Goal: Task Accomplishment & Management: Use online tool/utility

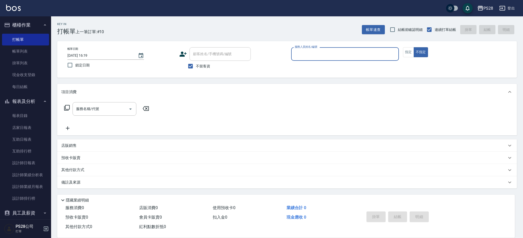
type input "ˇ"
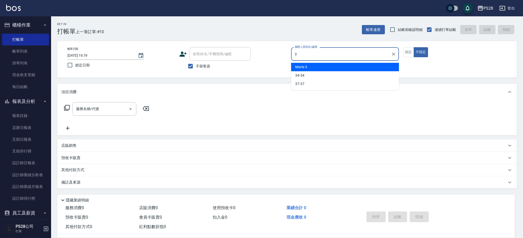
type input "3"
type button "false"
type input "Moris-3"
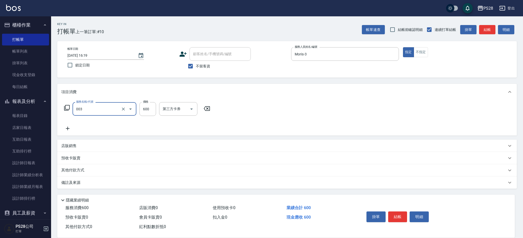
type input "洗剪C(003)"
type input "650"
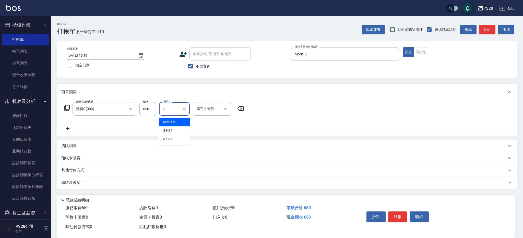
type input "Moris-3"
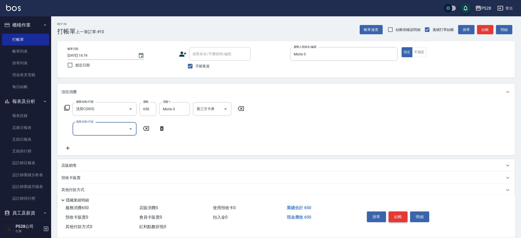
click at [404, 218] on button "結帳" at bounding box center [398, 217] width 19 height 11
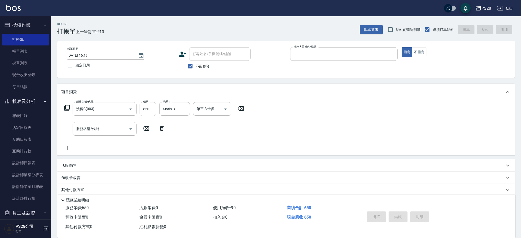
type input "3"
type input "[DATE] 18:41"
type input "Moris-3"
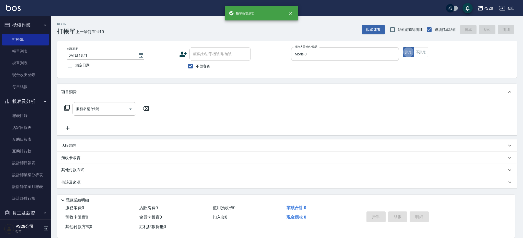
type button "true"
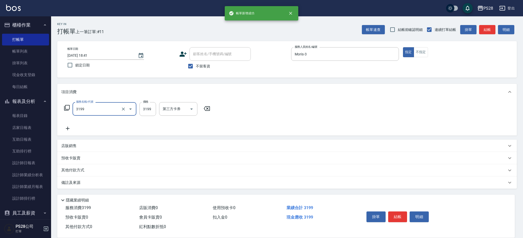
type input "ovc3199(3199)"
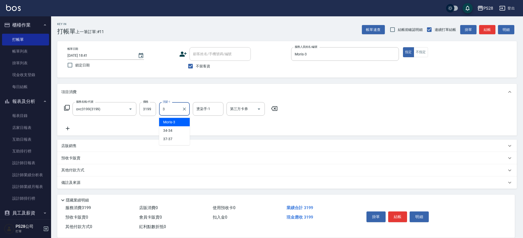
type input "Moris-3"
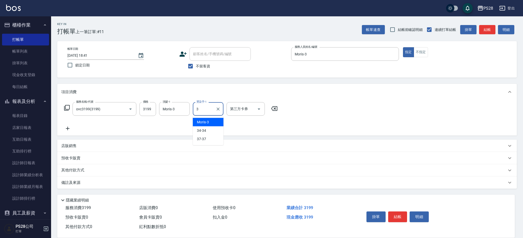
type input "Moris-3"
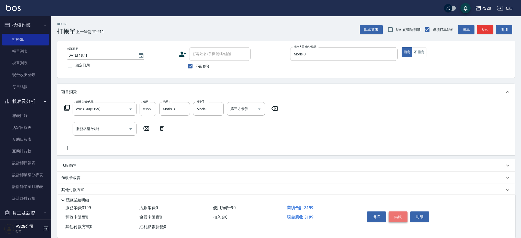
click at [397, 212] on button "結帳" at bounding box center [398, 217] width 19 height 11
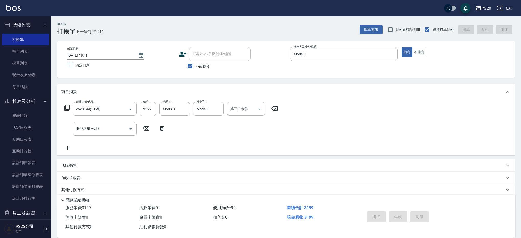
type input "[DATE] 18:42"
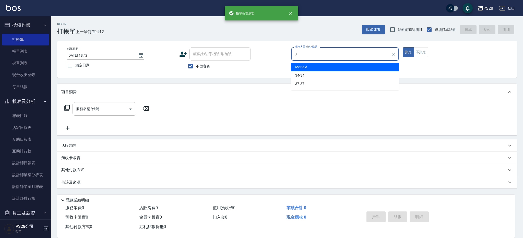
type input "Moris-3"
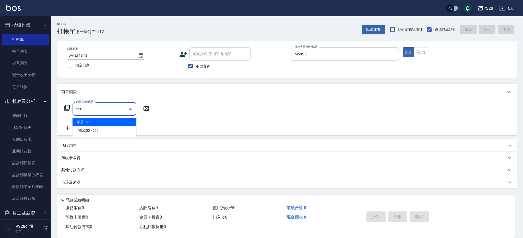
type input "單剪(250)"
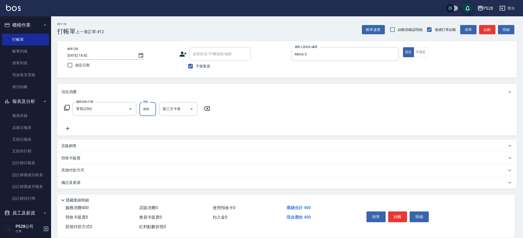
type input "400"
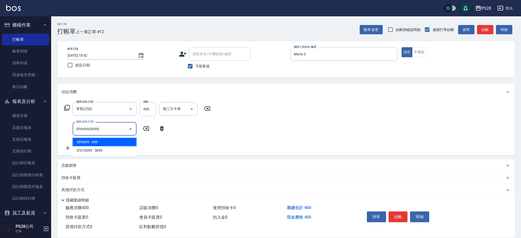
type input "SPA699(0699)"
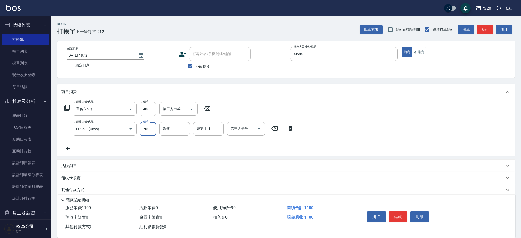
type input "700"
type input "Moris-3"
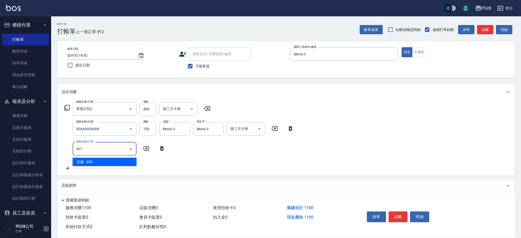
type input "染髮(501)"
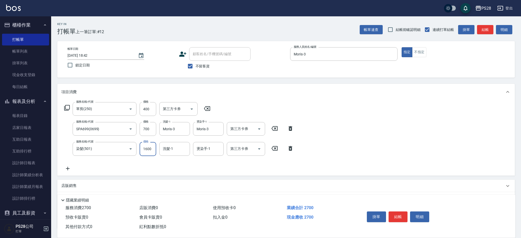
type input "1600"
type input "Moris-3"
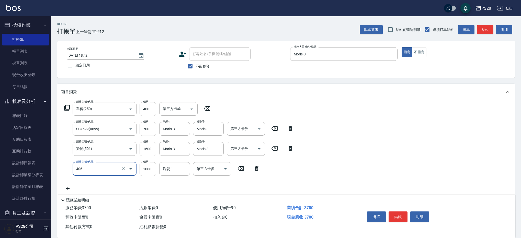
type input "1000護髮(406)"
type input "Moris-3"
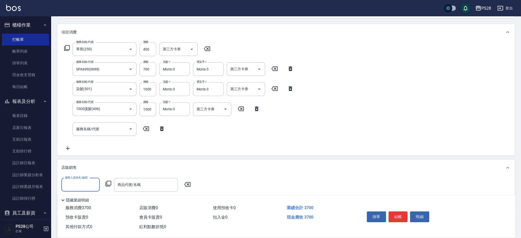
scroll to position [74, 0]
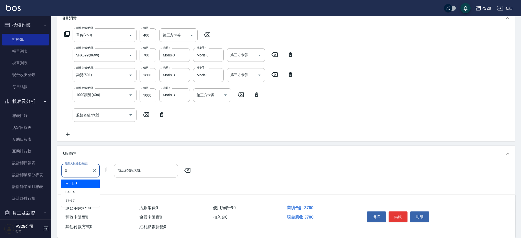
type input "Moris-3"
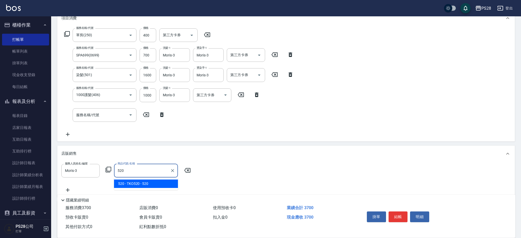
type input "TKO520"
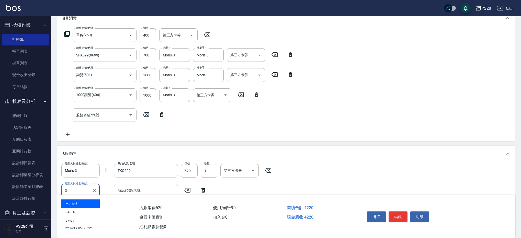
type input "Moris-3"
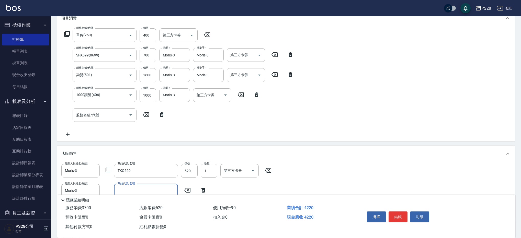
type input "3"
type input "小頭皮香水$299"
click at [121, 94] on icon "Clear" at bounding box center [123, 95] width 5 height 5
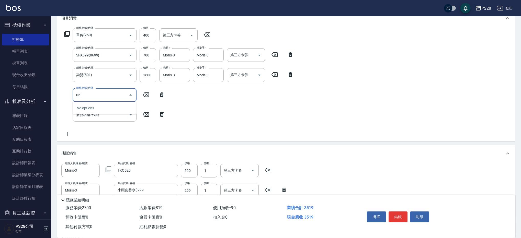
type input "0"
type input "800護髮(405)"
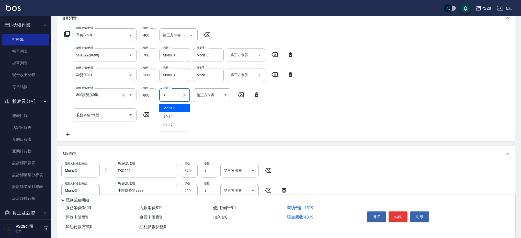
type input "Moris-3"
click at [396, 216] on button "結帳" at bounding box center [398, 217] width 19 height 11
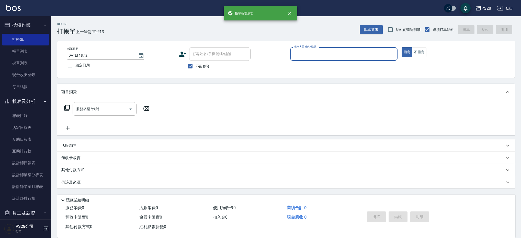
scroll to position [0, 0]
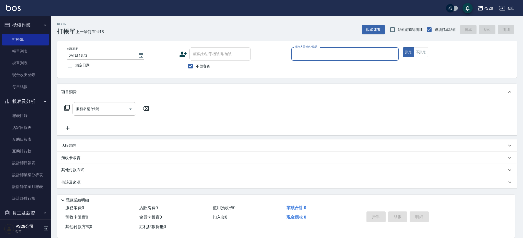
click at [314, 54] on input "服務人員姓名/編號" at bounding box center [345, 54] width 103 height 9
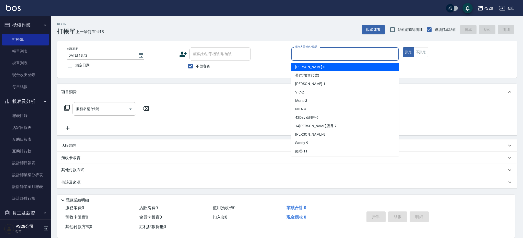
drag, startPoint x: 198, startPoint y: 66, endPoint x: 218, endPoint y: 52, distance: 24.4
click at [198, 66] on span "不留客資" at bounding box center [203, 66] width 14 height 5
click at [196, 66] on input "不留客資" at bounding box center [190, 66] width 11 height 11
checkbox input "false"
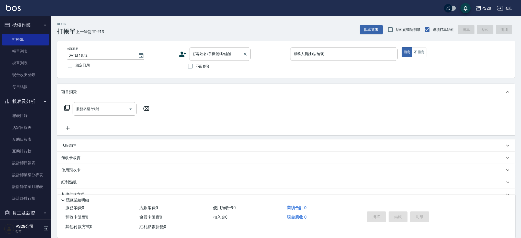
click at [219, 52] on input "顧客姓名/手機號碼/編號" at bounding box center [215, 54] width 49 height 9
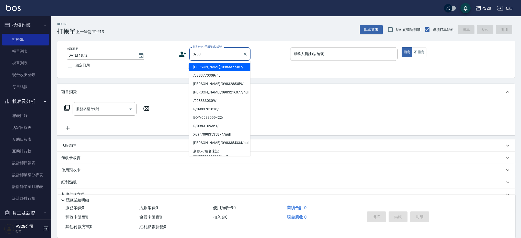
click at [233, 68] on li "[PERSON_NAME]/0983377357/" at bounding box center [219, 67] width 61 height 8
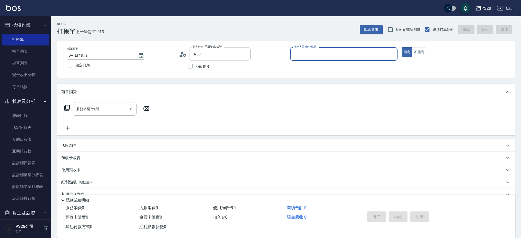
type input "[PERSON_NAME]/0983377357/"
click at [246, 54] on icon "Clear" at bounding box center [245, 54] width 5 height 5
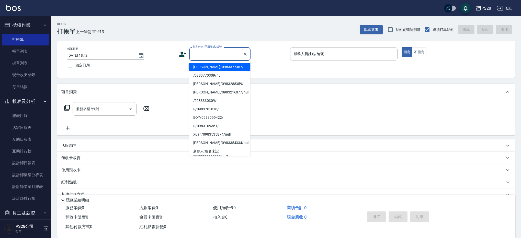
click at [218, 52] on input "顧客姓名/手機號碼/編號" at bounding box center [215, 54] width 49 height 9
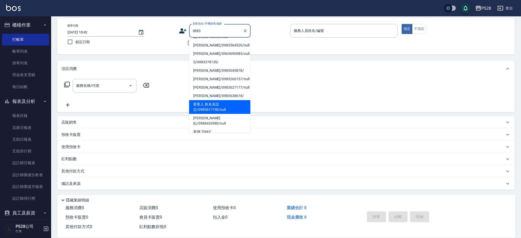
scroll to position [23, 0]
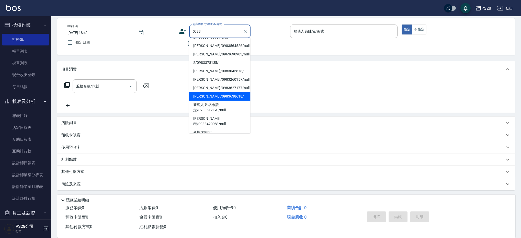
type input "0983"
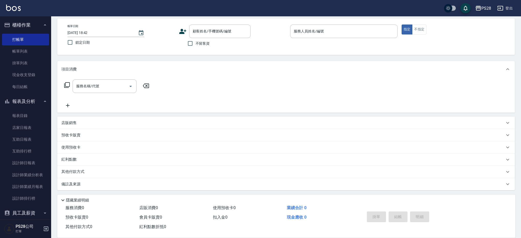
click at [293, 104] on div "服務名稱/代號 服務名稱/代號" at bounding box center [286, 94] width 458 height 35
click at [208, 45] on span "不留客資" at bounding box center [203, 43] width 14 height 5
click at [196, 45] on input "不留客資" at bounding box center [190, 43] width 11 height 11
checkbox input "true"
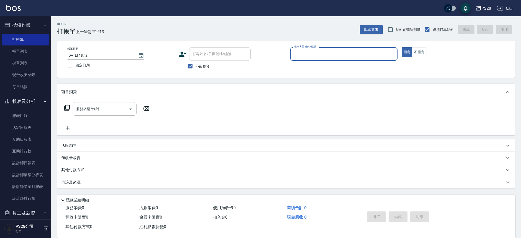
scroll to position [0, 0]
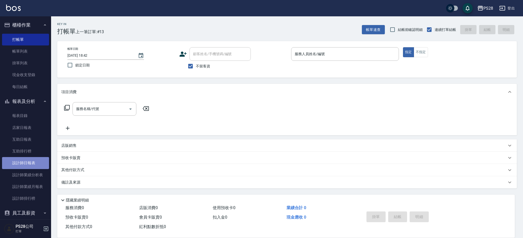
click at [26, 164] on link "設計師日報表" at bounding box center [25, 163] width 47 height 12
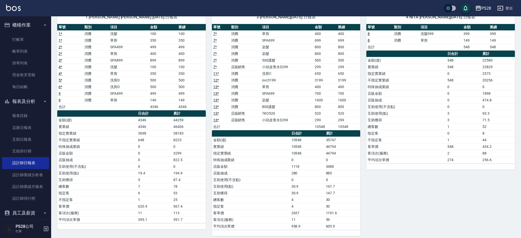
scroll to position [45, 0]
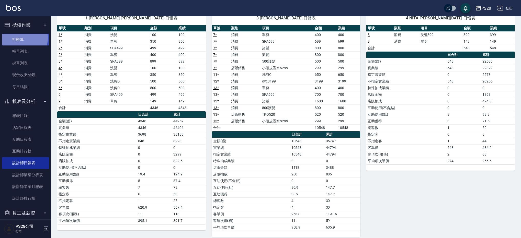
click at [15, 38] on link "打帳單" at bounding box center [25, 40] width 47 height 12
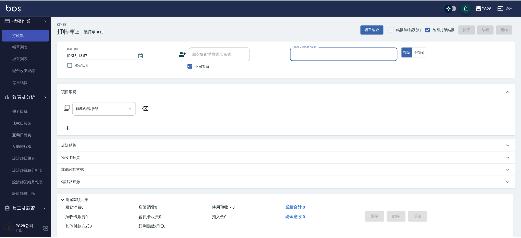
scroll to position [4, 0]
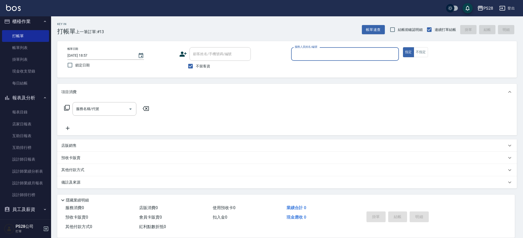
click at [328, 54] on input "服務人員姓名/編號" at bounding box center [345, 54] width 103 height 9
type input "Sandy-9"
type button "true"
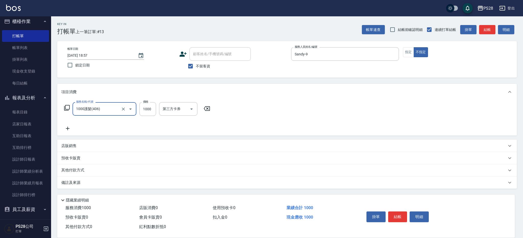
type input "1000護髮(406)"
click at [126, 110] on icon "Clear" at bounding box center [123, 109] width 5 height 5
type input "9"
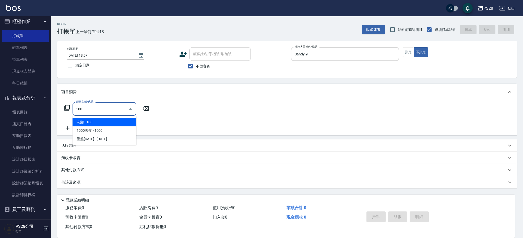
type input "洗髮(100)"
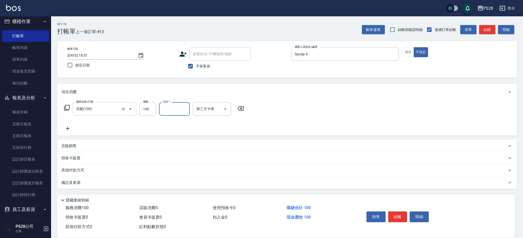
type input "8"
type input "Sandy-9"
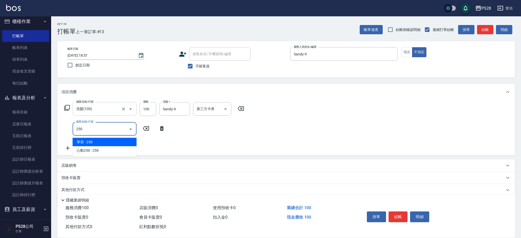
type input "單剪(250)"
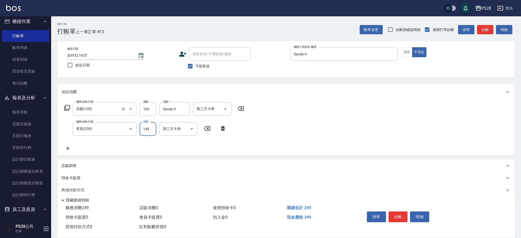
type input "149"
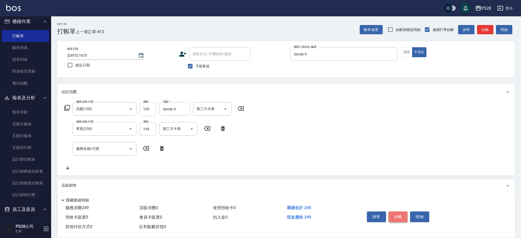
click at [394, 213] on button "結帳" at bounding box center [398, 217] width 19 height 11
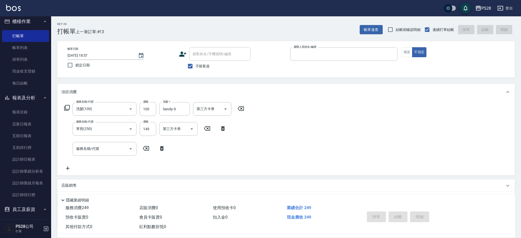
type input "4"
type input "[DATE] 19:03"
type input "NITA-4"
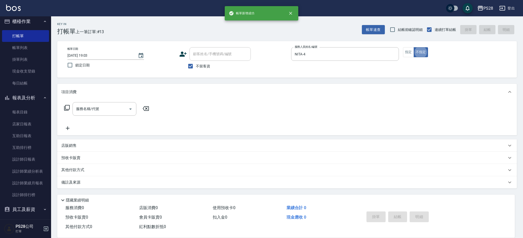
type button "false"
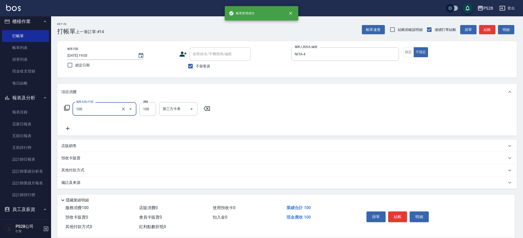
type input "洗髮(100)"
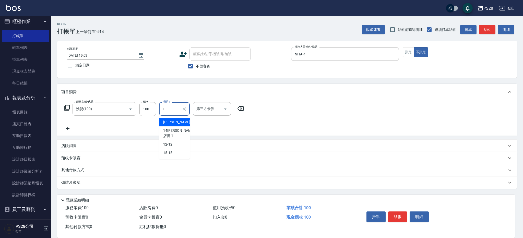
type input "[PERSON_NAME]-1"
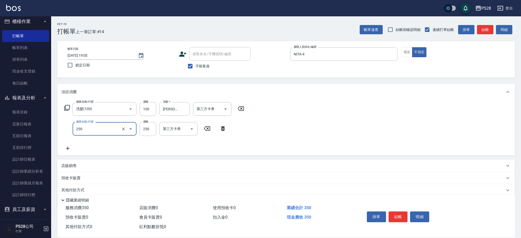
type input "單剪(250)"
type input "149"
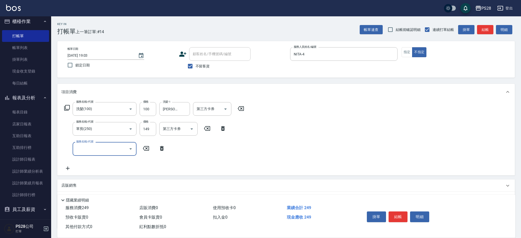
click at [400, 217] on button "結帳" at bounding box center [398, 217] width 19 height 11
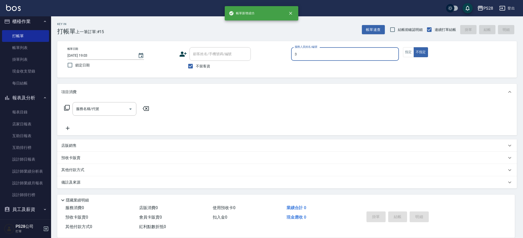
type input "Moris-3"
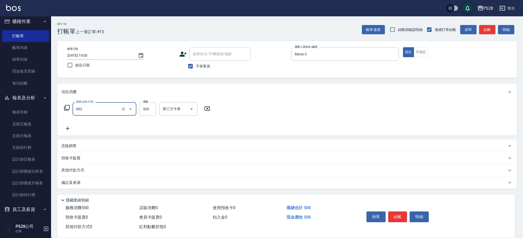
type input "洗剪D(002)"
type input "550"
type input "Moris-3"
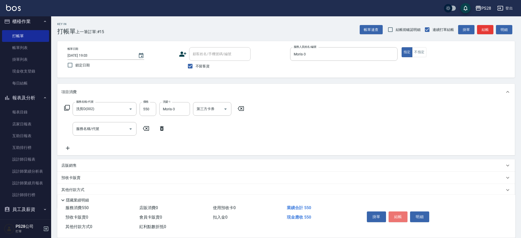
click at [398, 212] on button "結帳" at bounding box center [398, 217] width 19 height 11
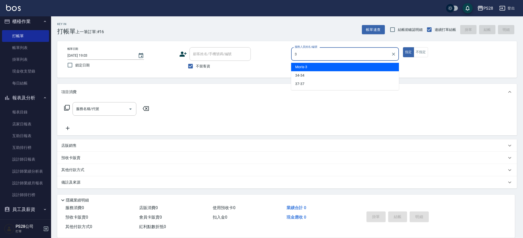
type input "Moris-3"
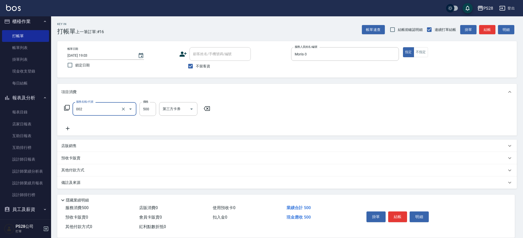
type input "洗剪D(002)"
type input "550"
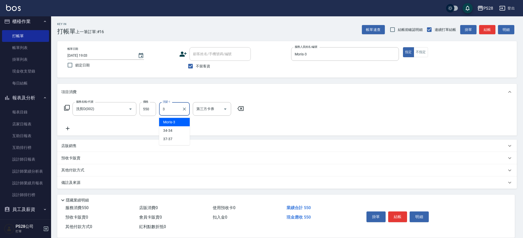
type input "Moris-3"
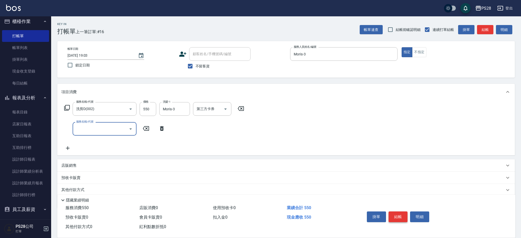
click at [395, 217] on button "結帳" at bounding box center [398, 217] width 19 height 11
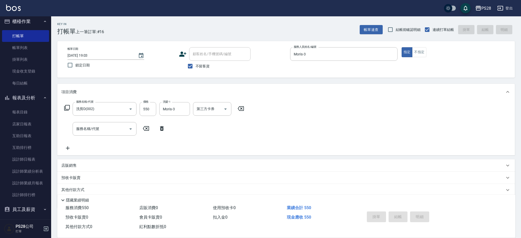
type input "[DATE] 19:26"
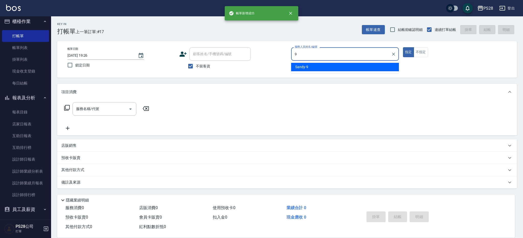
type input "Sandy-9"
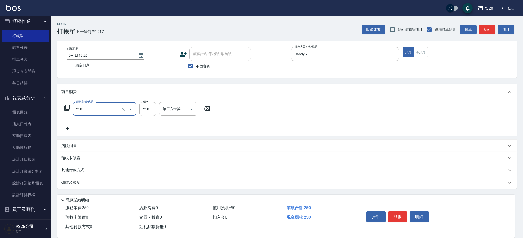
type input "單剪(250)"
type input "179"
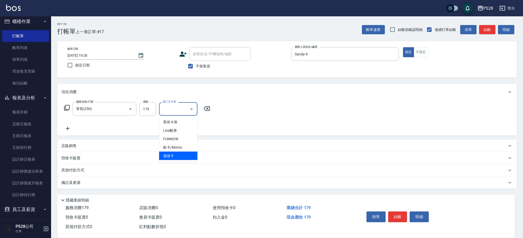
type input "儲值卡"
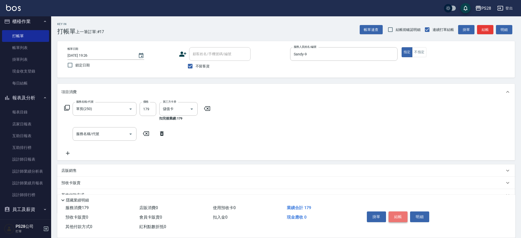
click at [390, 212] on button "結帳" at bounding box center [398, 217] width 19 height 11
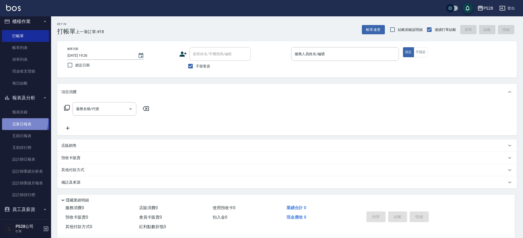
click at [22, 121] on link "店家日報表" at bounding box center [25, 124] width 47 height 12
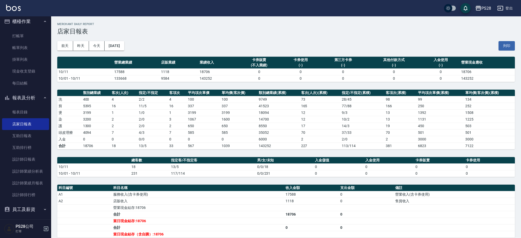
scroll to position [0, 0]
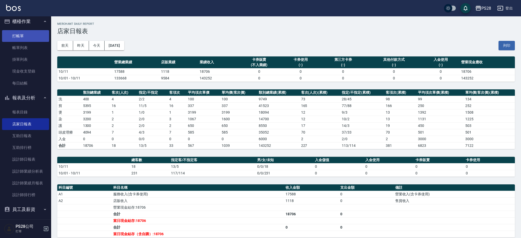
click at [40, 38] on link "打帳單" at bounding box center [25, 36] width 47 height 12
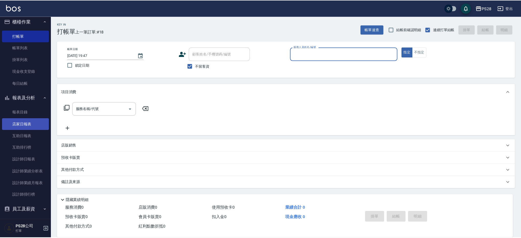
scroll to position [7, 0]
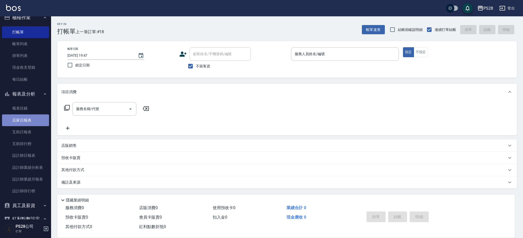
click at [34, 118] on link "店家日報表" at bounding box center [25, 121] width 47 height 12
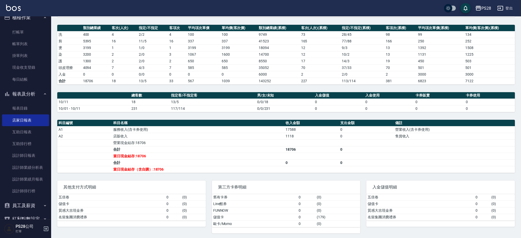
scroll to position [66, 0]
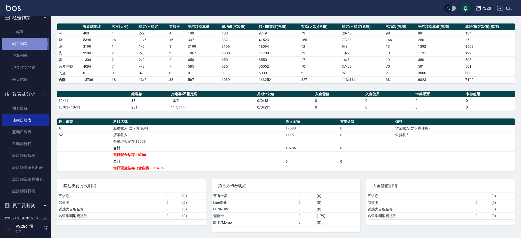
click at [20, 44] on link "帳單列表" at bounding box center [25, 44] width 47 height 12
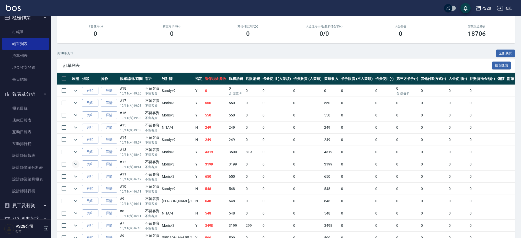
scroll to position [70, 0]
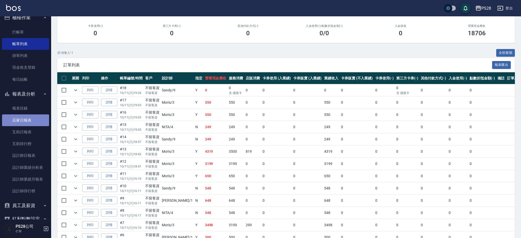
click at [36, 120] on link "店家日報表" at bounding box center [25, 121] width 47 height 12
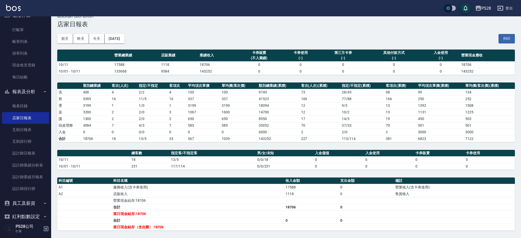
scroll to position [8, 0]
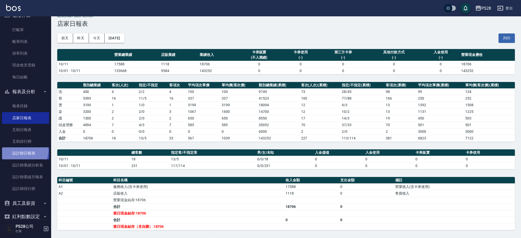
click at [23, 150] on link "設計師日報表" at bounding box center [25, 153] width 47 height 12
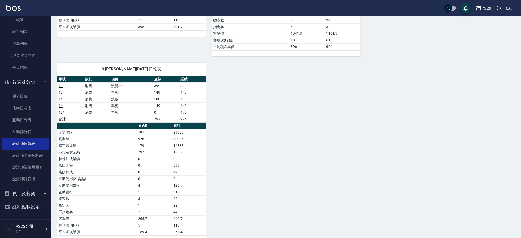
scroll to position [249, 0]
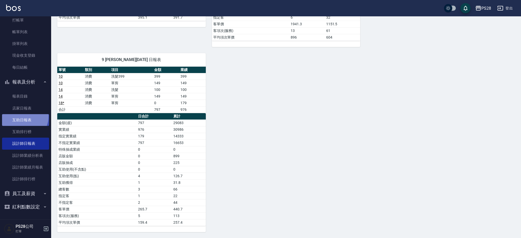
click at [23, 116] on link "互助日報表" at bounding box center [25, 120] width 47 height 12
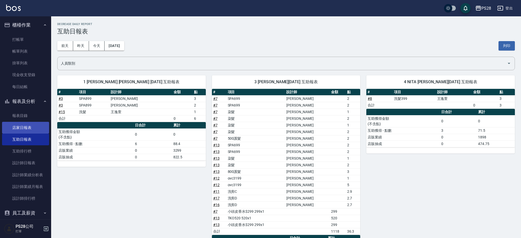
click at [14, 127] on link "店家日報表" at bounding box center [25, 128] width 47 height 12
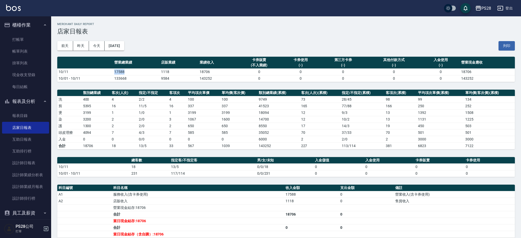
drag, startPoint x: 113, startPoint y: 71, endPoint x: 126, endPoint y: 72, distance: 12.3
click at [126, 72] on td "17588" at bounding box center [136, 72] width 47 height 7
click at [126, 71] on td "17588" at bounding box center [136, 72] width 47 height 7
drag, startPoint x: 130, startPoint y: 72, endPoint x: 118, endPoint y: 73, distance: 11.8
click at [119, 72] on td "17588" at bounding box center [136, 72] width 47 height 7
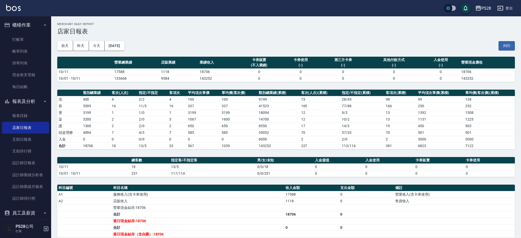
click at [112, 73] on td "10/11" at bounding box center [85, 72] width 56 height 7
drag, startPoint x: 114, startPoint y: 72, endPoint x: 138, endPoint y: 72, distance: 23.8
click at [138, 72] on tr "10/11 17588 1118 18706 0 0 0 0 0 18706" at bounding box center [286, 72] width 458 height 7
click at [138, 72] on td "17588" at bounding box center [136, 72] width 47 height 7
drag, startPoint x: 134, startPoint y: 71, endPoint x: 105, endPoint y: 72, distance: 29.4
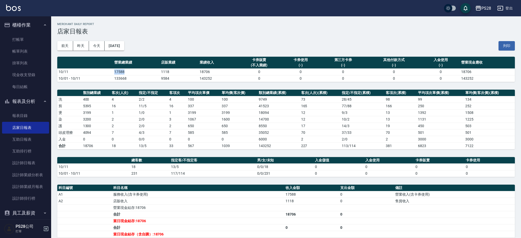
click at [105, 72] on tr "10/11 17588 1118 18706 0 0 0 0 0 18706" at bounding box center [286, 72] width 458 height 7
click at [104, 72] on td "10/11" at bounding box center [85, 72] width 56 height 7
drag, startPoint x: 105, startPoint y: 72, endPoint x: 126, endPoint y: 72, distance: 21.2
click at [122, 72] on tr "10/11 17588 1118 18706 0 0 0 0 0 18706" at bounding box center [286, 72] width 458 height 7
click at [131, 71] on td "17588" at bounding box center [136, 72] width 47 height 7
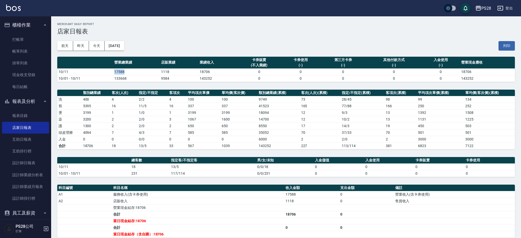
drag, startPoint x: 131, startPoint y: 71, endPoint x: 111, endPoint y: 71, distance: 19.7
click at [111, 71] on tr "10/11 17588 1118 18706 0 0 0 0 0 18706" at bounding box center [286, 72] width 458 height 7
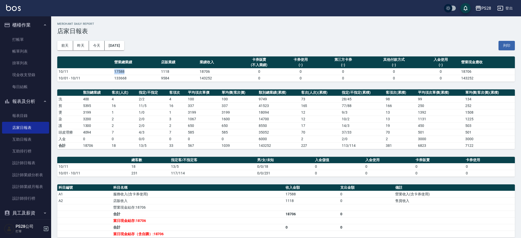
click at [111, 71] on td "10/11" at bounding box center [85, 71] width 56 height 7
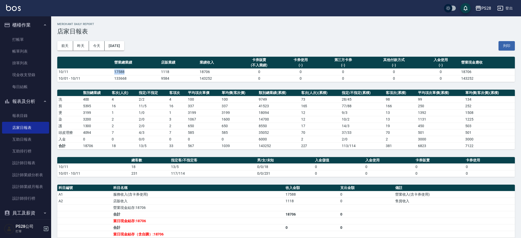
drag, startPoint x: 112, startPoint y: 71, endPoint x: 135, endPoint y: 71, distance: 23.5
click at [135, 71] on tr "10/11 17588 1118 18706 0 0 0 0 0 18706" at bounding box center [286, 72] width 458 height 7
drag, startPoint x: 125, startPoint y: 168, endPoint x: 140, endPoint y: 167, distance: 14.8
click at [140, 167] on tr "10/11 18 13/5 0/0/18 0 0 0 0" at bounding box center [286, 167] width 458 height 7
click at [140, 167] on td "18" at bounding box center [150, 167] width 40 height 7
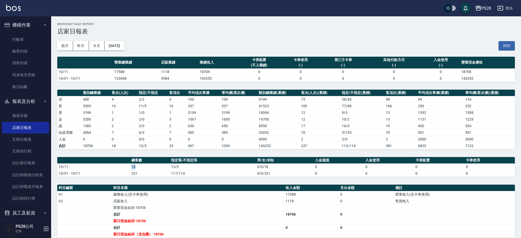
drag, startPoint x: 140, startPoint y: 167, endPoint x: 126, endPoint y: 167, distance: 13.8
click at [126, 167] on tr "10/11 18 13/5 0/0/18 0 0 0 0" at bounding box center [286, 167] width 458 height 7
click at [126, 167] on td "10/11" at bounding box center [93, 167] width 73 height 7
drag, startPoint x: 123, startPoint y: 167, endPoint x: 171, endPoint y: 166, distance: 47.5
click at [171, 166] on tr "10/11 18 13/5 0/0/18 0 0 0 0" at bounding box center [286, 167] width 458 height 7
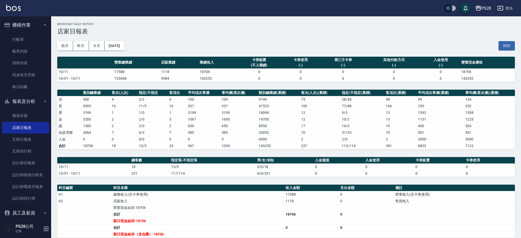
drag, startPoint x: 149, startPoint y: 165, endPoint x: 144, endPoint y: 166, distance: 5.0
click at [149, 165] on td "18" at bounding box center [150, 167] width 40 height 7
drag, startPoint x: 139, startPoint y: 167, endPoint x: 127, endPoint y: 166, distance: 12.5
click at [127, 166] on tr "10/11 18 13/5 0/0/18 0 0 0 0" at bounding box center [286, 167] width 458 height 7
click at [126, 166] on td "10/11" at bounding box center [93, 167] width 73 height 7
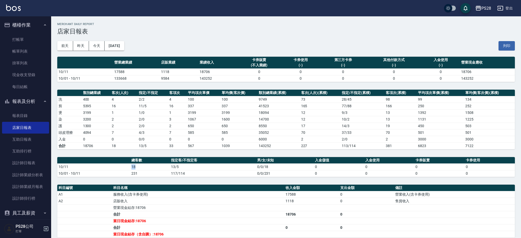
drag, startPoint x: 124, startPoint y: 167, endPoint x: 150, endPoint y: 166, distance: 26.3
click at [150, 166] on tr "10/11 18 13/5 0/0/18 0 0 0 0" at bounding box center [286, 167] width 458 height 7
click at [150, 166] on td "18" at bounding box center [150, 167] width 40 height 7
drag, startPoint x: 133, startPoint y: 167, endPoint x: 130, endPoint y: 167, distance: 2.8
click at [132, 167] on td "18" at bounding box center [150, 167] width 40 height 7
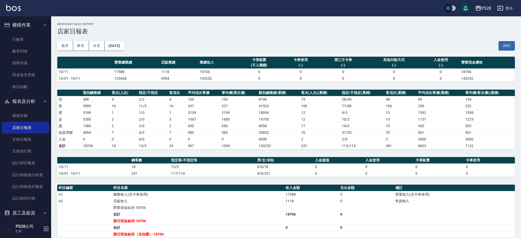
click at [130, 167] on td "18" at bounding box center [150, 167] width 40 height 7
drag, startPoint x: 128, startPoint y: 166, endPoint x: 149, endPoint y: 165, distance: 21.2
click at [149, 165] on tr "10/11 18 13/5 0/0/18 0 0 0 0" at bounding box center [286, 167] width 458 height 7
click at [149, 165] on td "18" at bounding box center [150, 167] width 40 height 7
drag, startPoint x: 150, startPoint y: 166, endPoint x: 121, endPoint y: 165, distance: 29.2
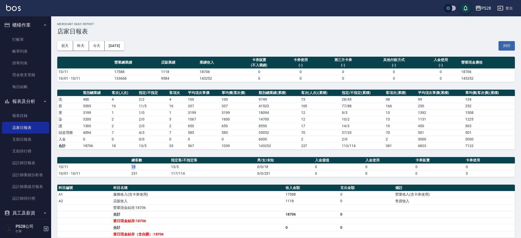
click at [121, 165] on tr "10/11 18 13/5 0/0/18 0 0 0 0" at bounding box center [286, 167] width 458 height 7
click at [121, 165] on td "10/11" at bounding box center [93, 167] width 73 height 7
drag, startPoint x: 190, startPoint y: 166, endPoint x: 165, endPoint y: 166, distance: 24.8
click at [165, 166] on tr "10/11 18 13/5 0/0/18 0 0 0 0" at bounding box center [286, 167] width 458 height 7
click at [139, 75] on td "17588" at bounding box center [136, 72] width 47 height 7
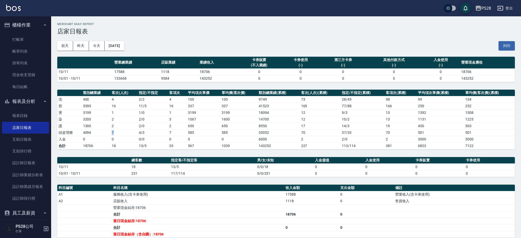
drag, startPoint x: 115, startPoint y: 132, endPoint x: 108, endPoint y: 131, distance: 7.5
click at [108, 131] on tr "頭皮理療 4094 7 4 / 3 7 585 585 35052 70 37 / 33 70 501 501" at bounding box center [286, 132] width 458 height 7
click at [108, 131] on td "4094" at bounding box center [96, 132] width 29 height 7
drag, startPoint x: 84, startPoint y: 140, endPoint x: 119, endPoint y: 137, distance: 35.4
click at [119, 137] on tr "入金 0 0 0 / 0 0 0 0 6000 2 2 / 0 2 3000 3000" at bounding box center [286, 139] width 458 height 7
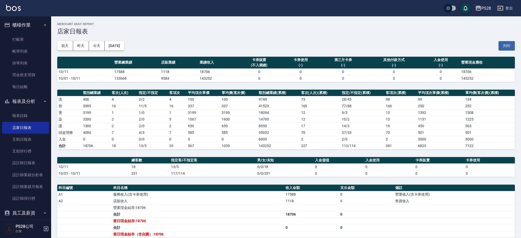
click at [119, 137] on td "0" at bounding box center [123, 139] width 27 height 7
drag, startPoint x: 119, startPoint y: 138, endPoint x: 41, endPoint y: 4, distance: 155.1
click at [98, 131] on tbody "洗 400 4 2 / 2 4 100 100 9749 73 28 / 45 98 99 134 剪 5395 16 11 / 5 16 337 337 4…" at bounding box center [286, 122] width 458 height 53
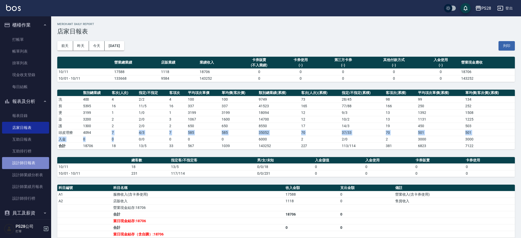
click at [27, 166] on link "設計師日報表" at bounding box center [25, 163] width 47 height 12
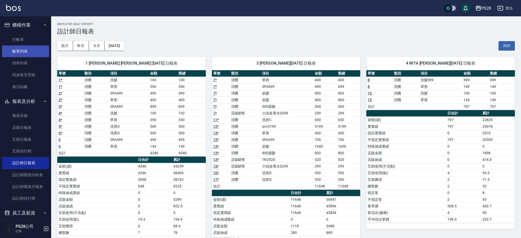
drag, startPoint x: 26, startPoint y: 52, endPoint x: 17, endPoint y: 47, distance: 10.5
click at [26, 52] on link "帳單列表" at bounding box center [25, 51] width 47 height 12
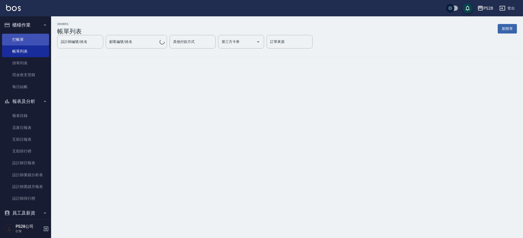
click at [21, 40] on link "打帳單" at bounding box center [25, 40] width 47 height 12
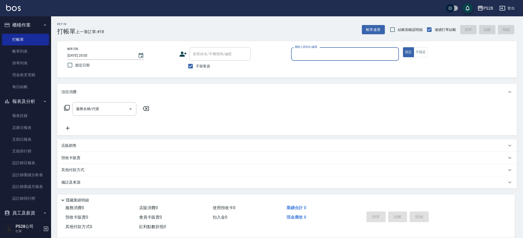
click at [517, 7] on button "登出" at bounding box center [508, 8] width 20 height 9
